Goal: Task Accomplishment & Management: Complete application form

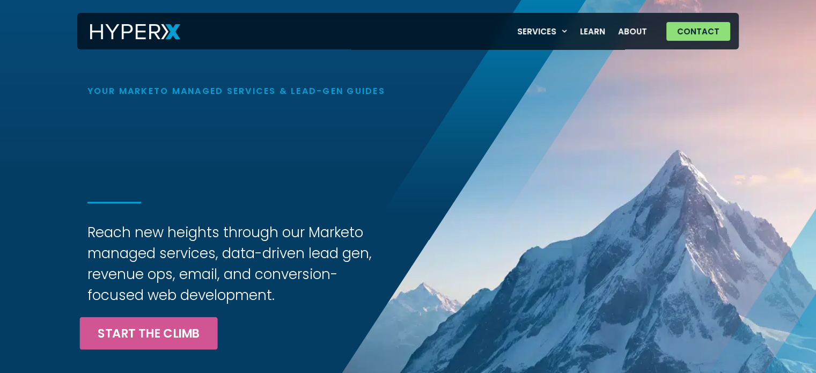
click at [701, 31] on div "Services Email Marketing Lead Generation Marketing Operations Revenue Operation…" at bounding box center [408, 31] width 662 height 36
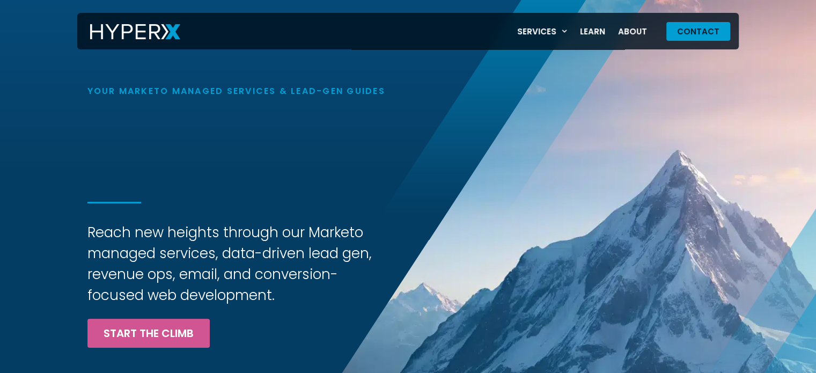
click at [701, 31] on span "Contact" at bounding box center [698, 31] width 42 height 8
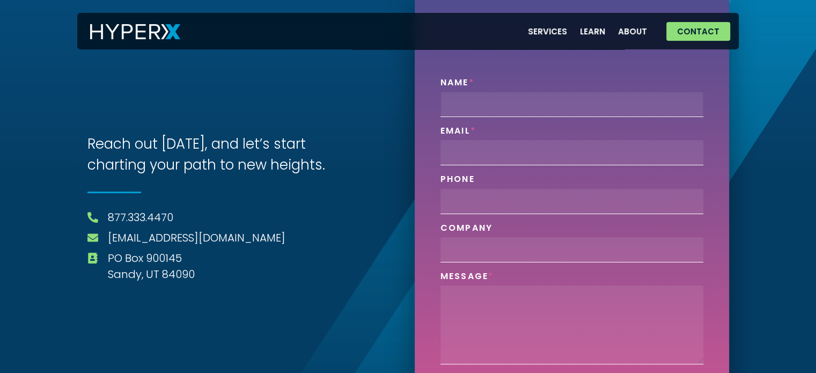
click at [513, 96] on input "Name" at bounding box center [571, 104] width 263 height 25
type input "[PERSON_NAME]"
type input "[EMAIL_ADDRESS][DOMAIN_NAME]"
type input "08348232400"
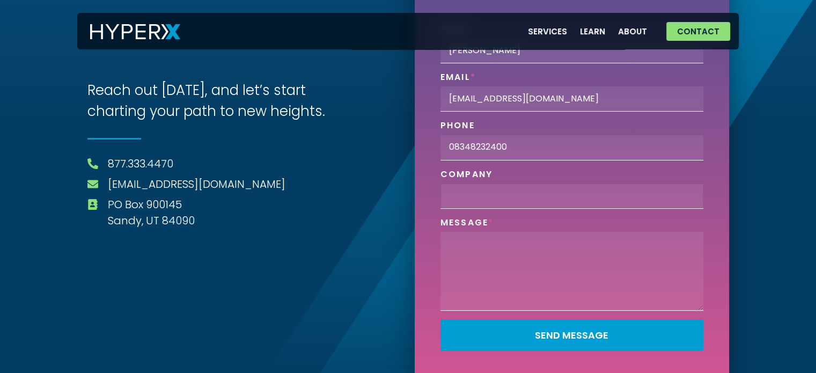
click at [496, 193] on input "Company" at bounding box center [571, 195] width 263 height 25
type input "Digital Link Building"
click at [490, 251] on textarea "Phone" at bounding box center [571, 271] width 263 height 79
paste textarea "Hi, I hope you’re doing great! Want to improve your website’s SEO and gain high…"
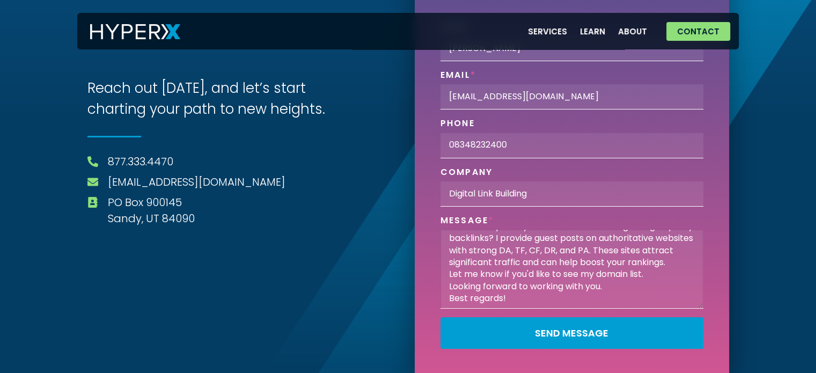
scroll to position [57, 0]
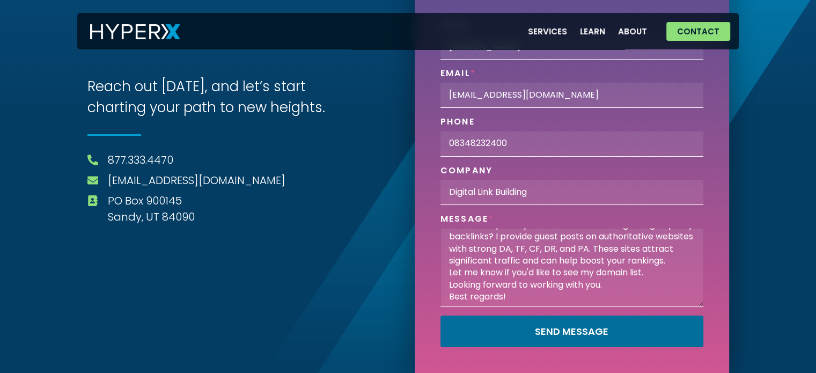
type textarea "Hi, I hope you’re doing great! Want to improve your website’s SEO and gain high…"
click at [514, 335] on span "Send Message" at bounding box center [572, 332] width 234 height 10
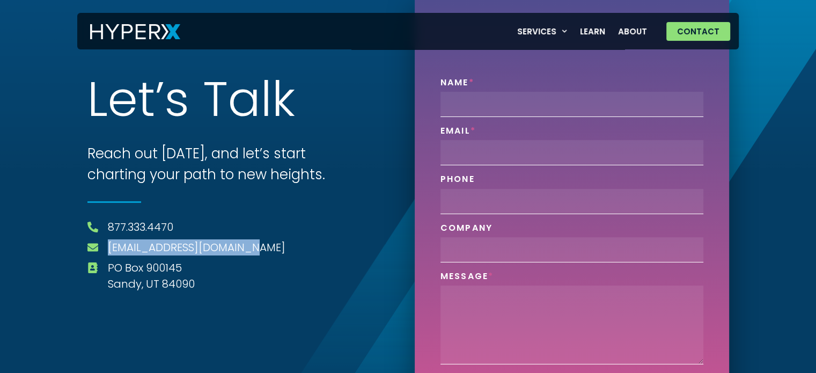
drag, startPoint x: 262, startPoint y: 244, endPoint x: 106, endPoint y: 248, distance: 156.2
click at [106, 248] on li "[EMAIL_ADDRESS][DOMAIN_NAME]" at bounding box center [244, 248] width 314 height 18
copy link "[EMAIL_ADDRESS][DOMAIN_NAME]"
